Goal: Information Seeking & Learning: Learn about a topic

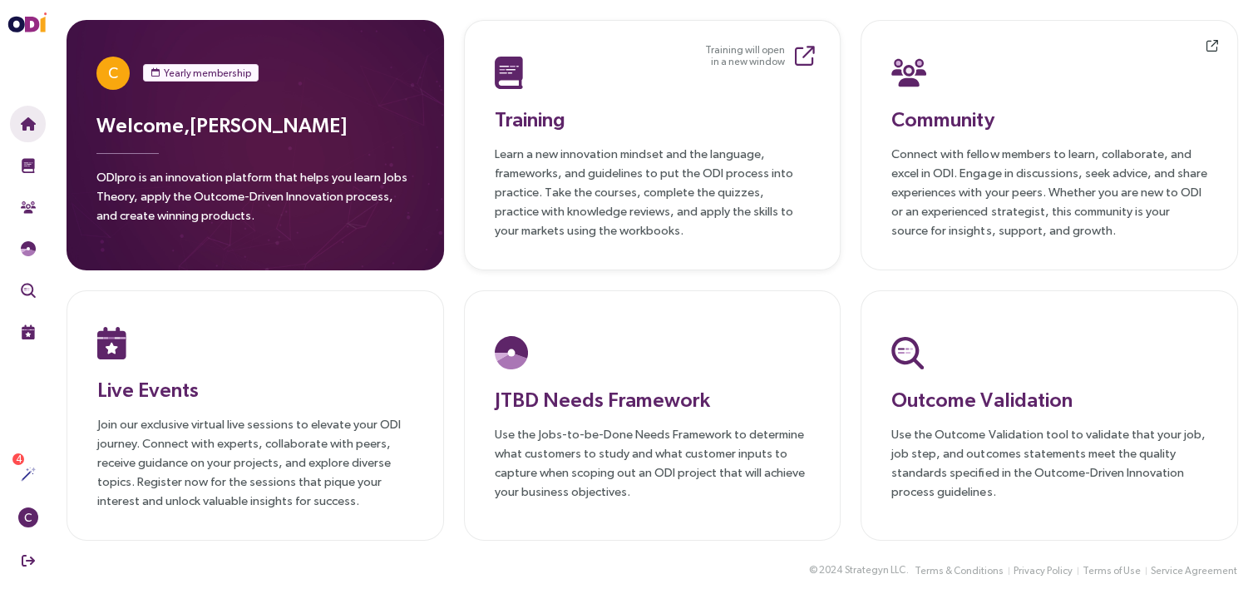
click at [535, 156] on p "Learn a new innovation mindset and the language, frameworks, and guidelines to …" at bounding box center [653, 192] width 316 height 96
